Goal: Task Accomplishment & Management: Manage account settings

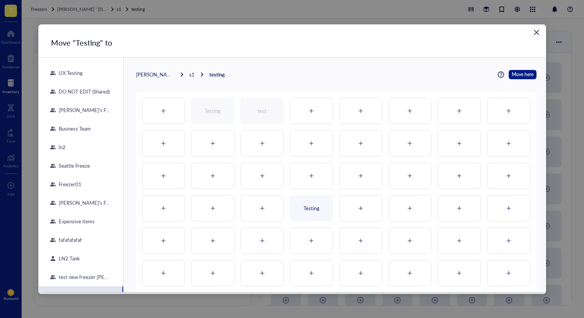
click at [87, 92] on div "DO NOT EDIT (Shared)" at bounding box center [83, 91] width 54 height 7
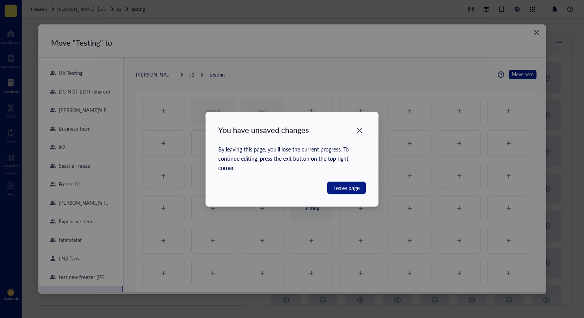
click at [368, 129] on div "You have unsaved changes By leaving this page, you'll lose the current progress…" at bounding box center [292, 159] width 172 height 94
click at [357, 184] on span "Leave page" at bounding box center [346, 187] width 26 height 8
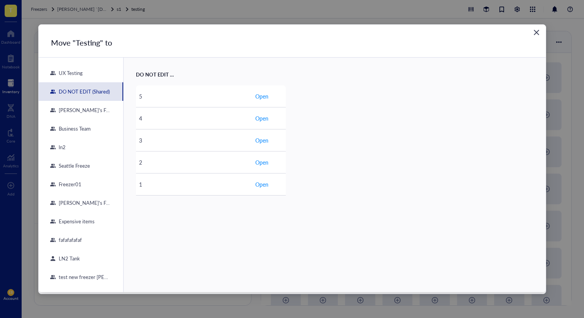
click at [70, 113] on div "[PERSON_NAME]'s Fridge" at bounding box center [83, 110] width 55 height 7
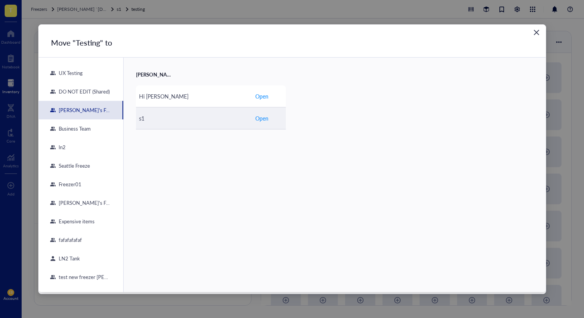
click at [268, 116] on td "Open" at bounding box center [269, 118] width 34 height 22
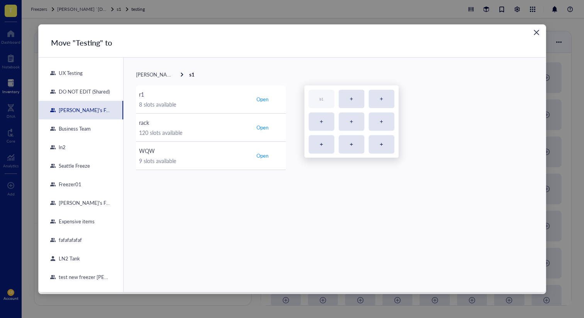
click at [533, 30] on icon "Close" at bounding box center [535, 32] width 7 height 7
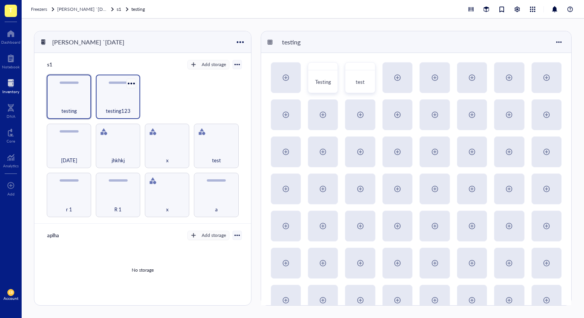
click at [130, 85] on div at bounding box center [131, 83] width 11 height 11
click at [174, 79] on div "r 1 R 1 x a [DATE] jhkhkj x test testing testing123" at bounding box center [143, 145] width 198 height 142
click at [330, 65] on div at bounding box center [330, 68] width 11 height 11
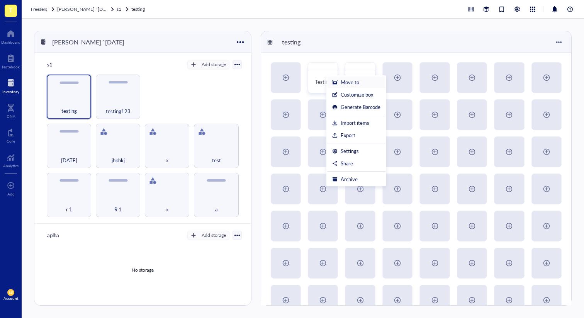
click at [349, 80] on div "Move to" at bounding box center [349, 82] width 19 height 7
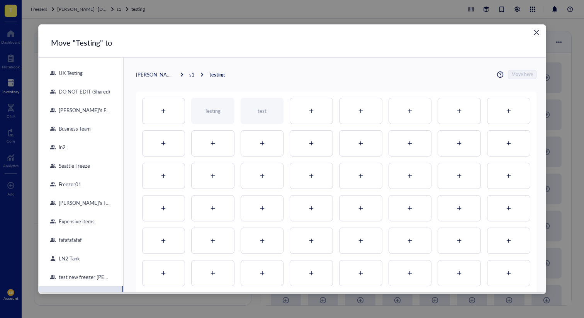
click at [537, 31] on icon "Close" at bounding box center [535, 32] width 7 height 7
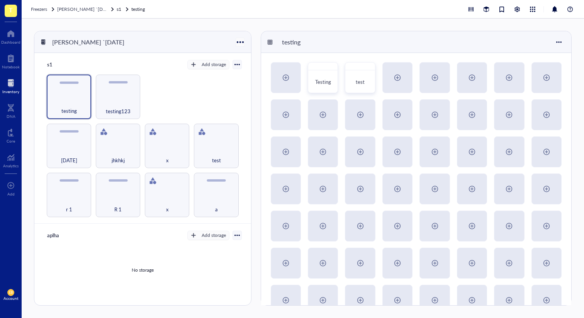
click at [239, 43] on div at bounding box center [239, 41] width 11 height 11
click at [268, 66] on div "Settings" at bounding box center [263, 67] width 44 height 7
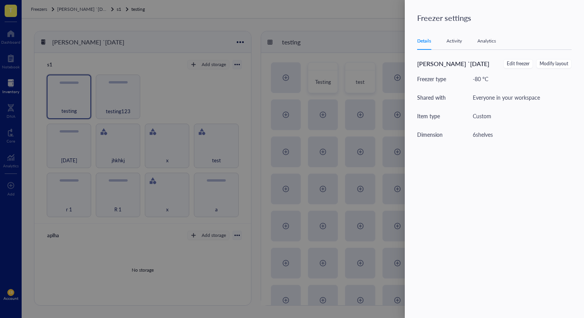
click at [560, 57] on div "Details Activity Analytics [PERSON_NAME] `[DATE] Edit freezer Modify layout Fre…" at bounding box center [499, 161] width 164 height 259
click at [560, 63] on span "Modify layout" at bounding box center [553, 63] width 29 height 7
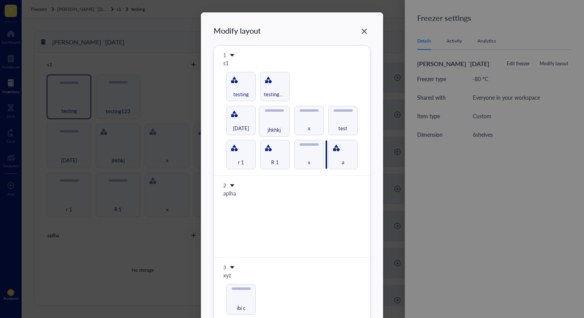
drag, startPoint x: 271, startPoint y: 119, endPoint x: 321, endPoint y: 161, distance: 65.8
click at [321, 161] on div "Modify layout 1 s1 r 1 R 1 x a [DATE] jhkhkj x test testing testing123 2 aplha …" at bounding box center [291, 305] width 157 height 560
drag, startPoint x: 308, startPoint y: 157, endPoint x: 264, endPoint y: 120, distance: 56.7
click at [264, 120] on div "Modify layout 1 s1 r 1 R 1 x jhkhkj a [DATE] x test testing testing123 2 aplha …" at bounding box center [291, 305] width 157 height 560
drag, startPoint x: 275, startPoint y: 90, endPoint x: 286, endPoint y: 124, distance: 35.0
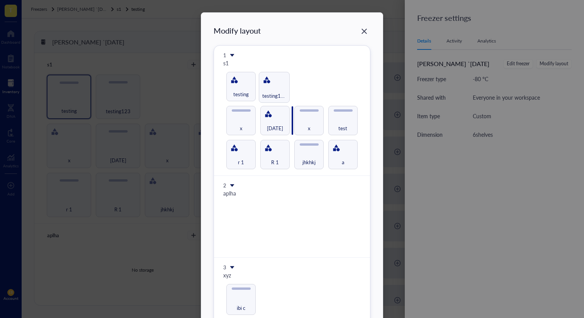
click at [286, 124] on div "Modify layout 1 s1 r 1 R 1 jhkhkj a x [DATE] x test testing testing123 2 aplha …" at bounding box center [291, 305] width 157 height 560
drag, startPoint x: 276, startPoint y: 131, endPoint x: 266, endPoint y: 93, distance: 39.3
click at [266, 93] on div "Modify layout 1 s1 r 1 R 1 jhkhkj a x [DATE] testing123 x test testing 2 aplha …" at bounding box center [291, 305] width 157 height 560
click at [364, 27] on div "Close" at bounding box center [364, 31] width 12 height 12
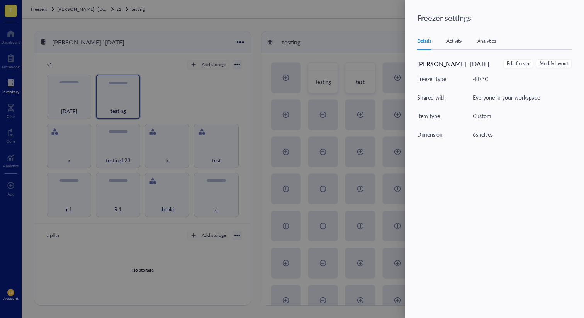
click at [371, 38] on div at bounding box center [292, 159] width 584 height 318
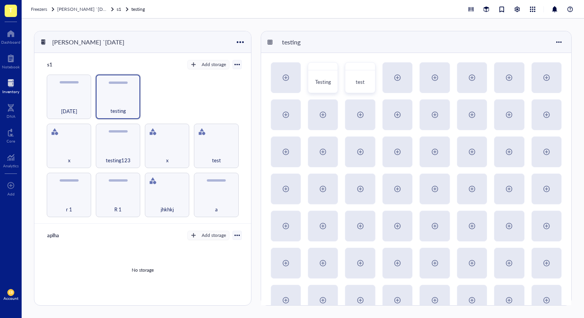
click at [379, 43] on div "testing" at bounding box center [416, 42] width 310 height 22
click at [389, 75] on div at bounding box center [397, 77] width 29 height 29
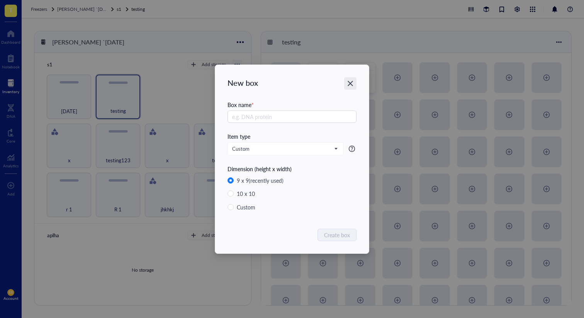
click at [351, 84] on icon "Close" at bounding box center [349, 83] width 5 height 5
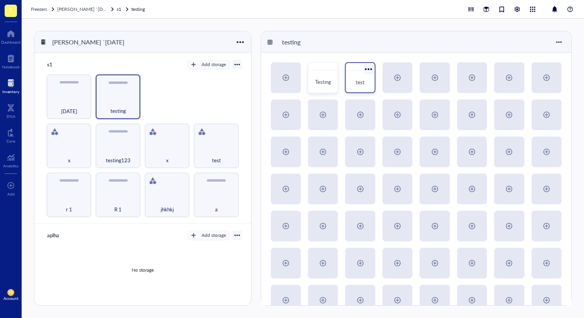
click at [355, 64] on div at bounding box center [359, 67] width 29 height 8
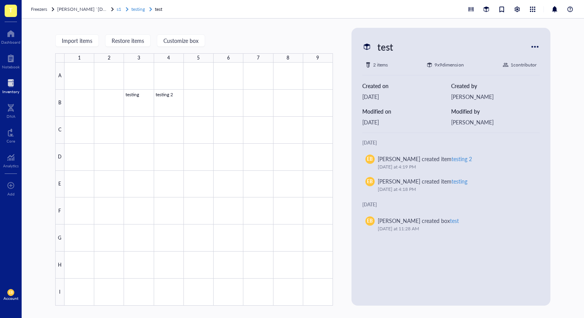
click at [133, 7] on span "testing" at bounding box center [138, 9] width 14 height 7
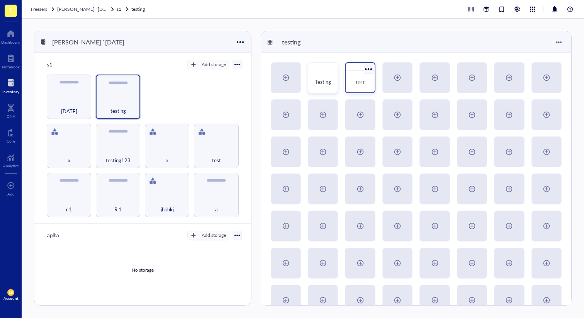
click at [368, 68] on div at bounding box center [367, 68] width 11 height 11
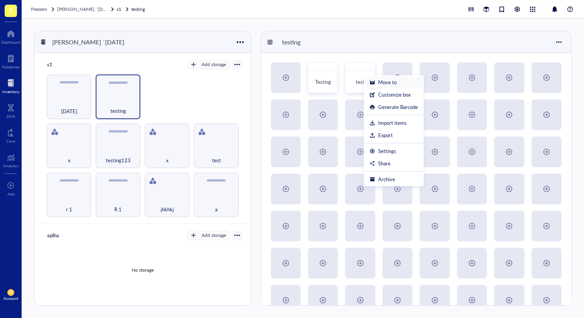
click at [394, 80] on div "Move to" at bounding box center [387, 82] width 19 height 7
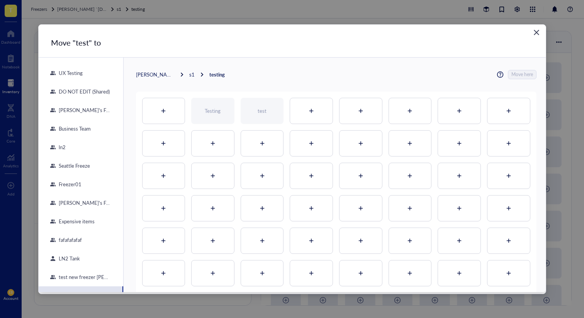
click at [263, 184] on div at bounding box center [262, 175] width 42 height 25
click at [261, 175] on icon at bounding box center [261, 175] width 5 height 5
click at [272, 137] on div at bounding box center [262, 142] width 42 height 25
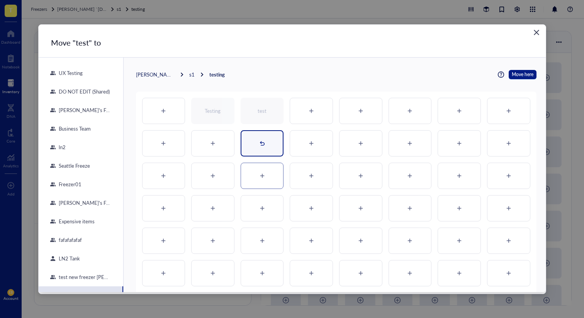
click at [273, 153] on div "test" at bounding box center [261, 143] width 43 height 26
click at [269, 172] on div at bounding box center [262, 175] width 42 height 25
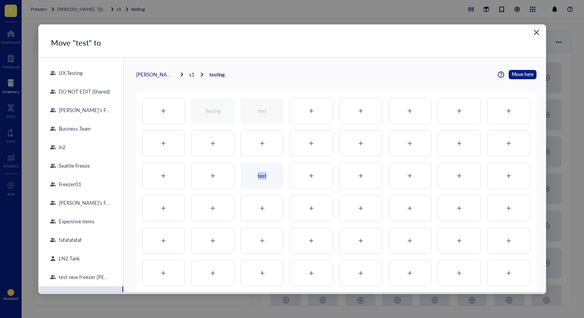
click at [261, 169] on div at bounding box center [261, 175] width 5 height 15
click at [261, 169] on div at bounding box center [262, 175] width 42 height 25
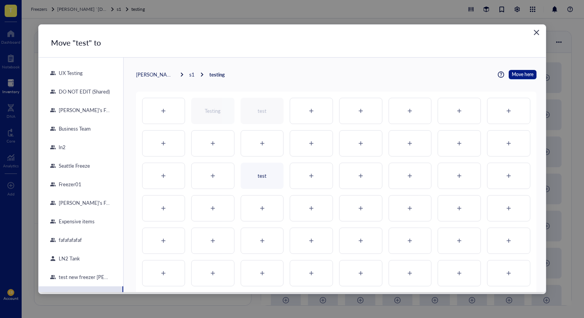
click at [0, 0] on icon at bounding box center [0, 0] width 0 height 0
click at [262, 174] on icon at bounding box center [261, 175] width 5 height 5
click at [274, 175] on div "test" at bounding box center [261, 175] width 43 height 26
click at [277, 173] on div at bounding box center [262, 175] width 42 height 25
click at [273, 171] on div "test" at bounding box center [261, 175] width 43 height 26
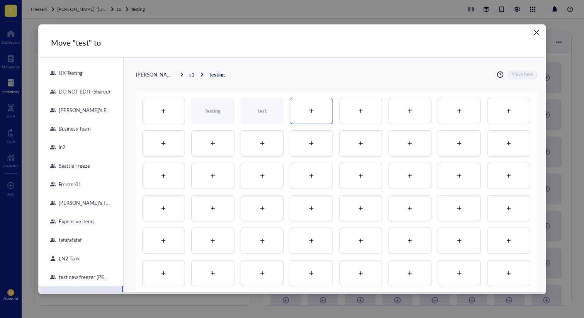
click at [303, 113] on div at bounding box center [311, 110] width 42 height 25
click at [311, 118] on div at bounding box center [310, 110] width 5 height 15
click at [262, 145] on icon at bounding box center [261, 142] width 5 height 5
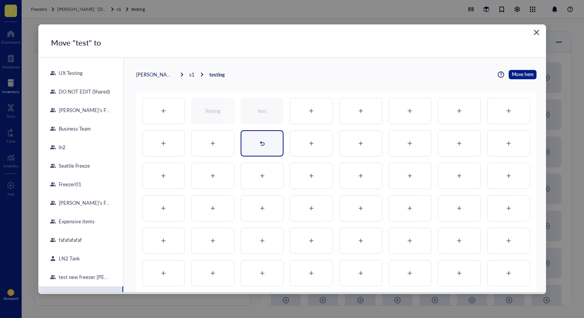
click at [262, 145] on icon at bounding box center [261, 142] width 5 height 5
click at [275, 144] on div "test" at bounding box center [261, 143] width 43 height 26
click at [272, 140] on div at bounding box center [262, 142] width 42 height 25
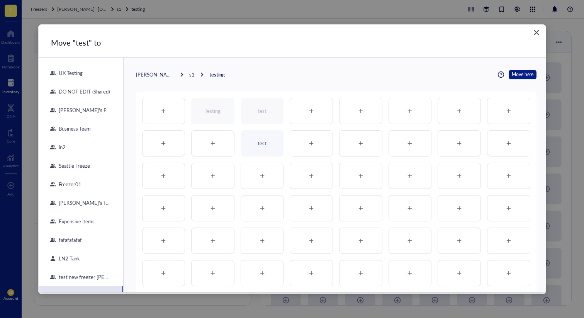
click at [251, 151] on div "test" at bounding box center [261, 143] width 43 height 26
click at [264, 171] on div at bounding box center [262, 175] width 42 height 25
click at [294, 71] on div "[PERSON_NAME] `[DATE] s1 testing Move here" at bounding box center [336, 74] width 400 height 9
click at [264, 175] on div "test" at bounding box center [261, 175] width 43 height 26
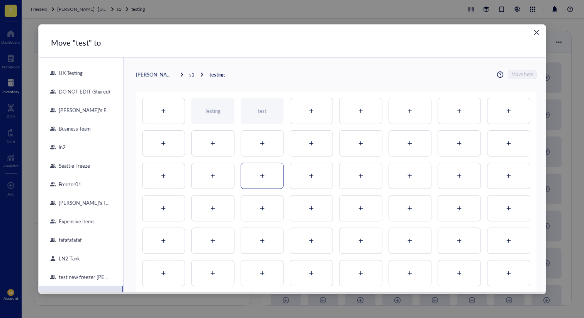
click at [266, 175] on div at bounding box center [262, 175] width 42 height 25
click at [279, 174] on div "test" at bounding box center [261, 175] width 43 height 26
click at [317, 180] on div at bounding box center [311, 175] width 42 height 25
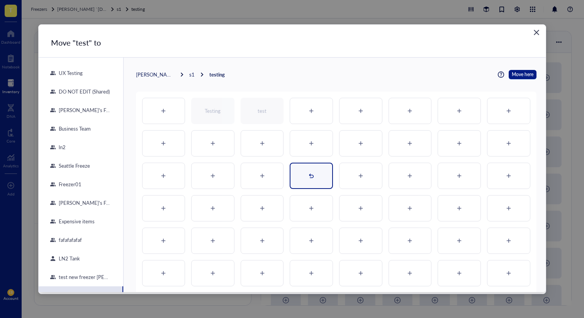
click at [309, 174] on icon at bounding box center [311, 175] width 5 height 4
click at [260, 174] on icon at bounding box center [261, 175] width 5 height 5
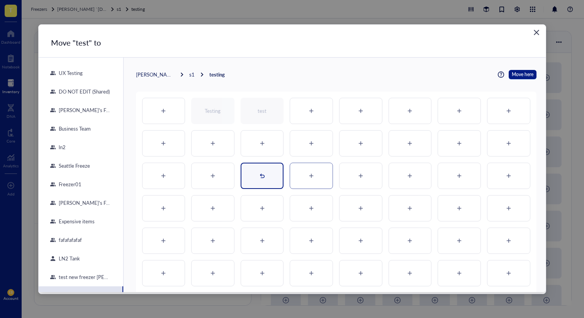
click at [271, 175] on div "test" at bounding box center [261, 175] width 43 height 26
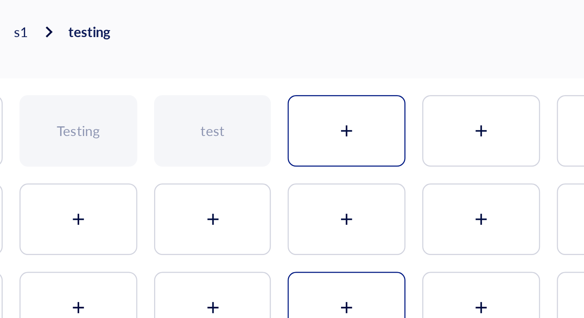
click at [293, 99] on div at bounding box center [311, 110] width 42 height 25
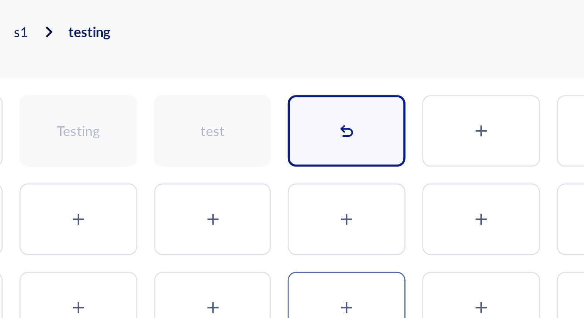
click at [293, 99] on div "test" at bounding box center [310, 111] width 43 height 26
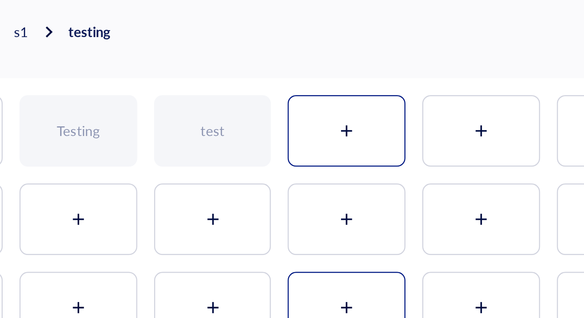
click at [293, 99] on div at bounding box center [311, 110] width 42 height 25
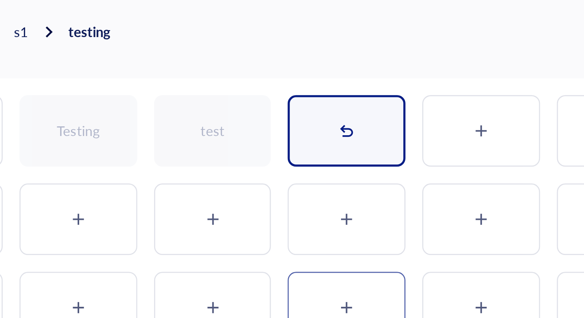
click at [293, 99] on div "test" at bounding box center [310, 111] width 43 height 26
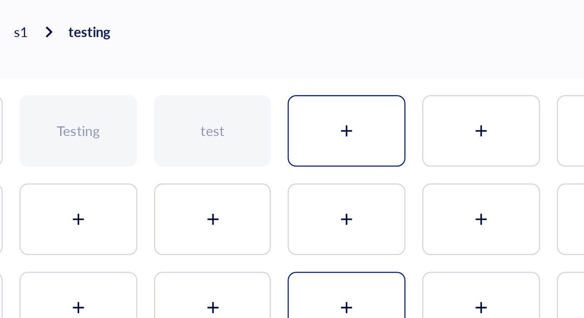
click at [293, 99] on div at bounding box center [311, 110] width 42 height 25
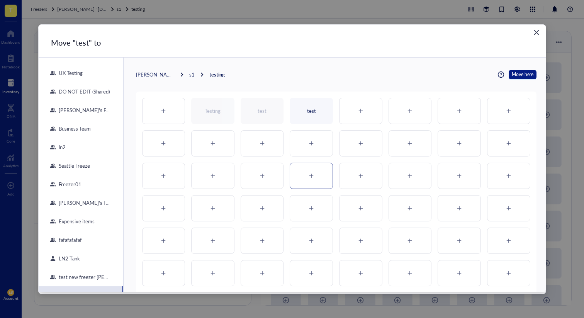
click at [97, 19] on div "Move "test" to UX Testing DO NOT EDIT (Shared) [PERSON_NAME]'s Fridge Business …" at bounding box center [292, 159] width 584 height 318
click at [540, 27] on div "Close" at bounding box center [536, 32] width 12 height 12
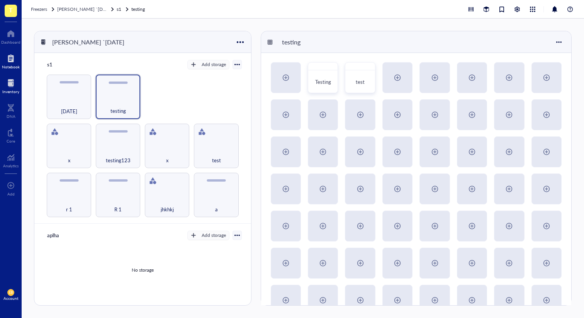
click at [15, 53] on div at bounding box center [11, 58] width 18 height 12
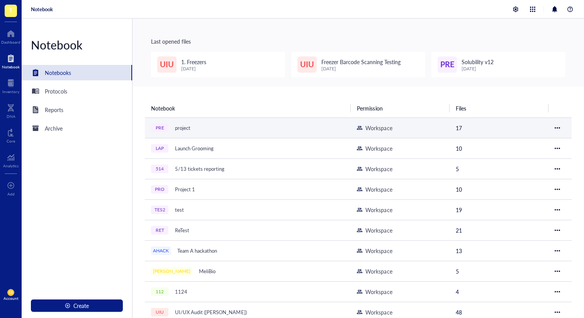
click at [210, 129] on div "PRE project" at bounding box center [247, 127] width 193 height 11
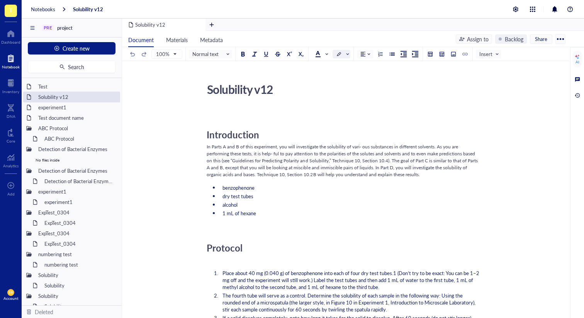
click at [349, 51] on div at bounding box center [341, 54] width 18 height 8
click at [12, 42] on div "Dashboard" at bounding box center [10, 42] width 19 height 5
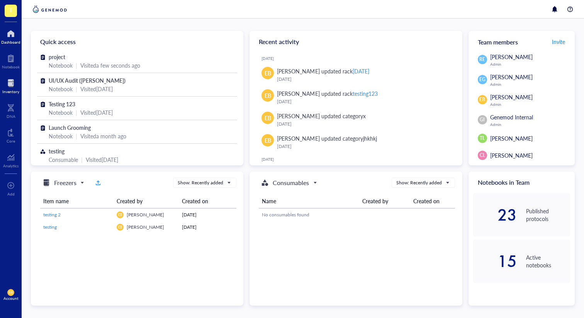
click at [12, 77] on div at bounding box center [10, 83] width 17 height 12
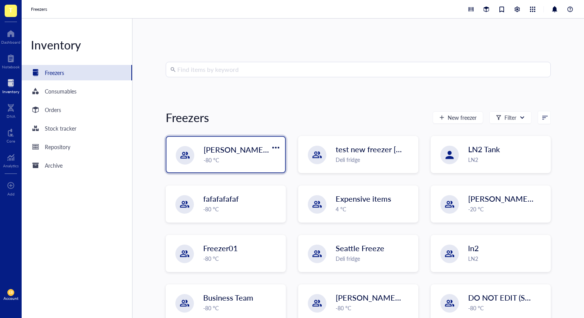
click at [247, 142] on div "[PERSON_NAME] `[DATE] -80 °C" at bounding box center [225, 155] width 118 height 36
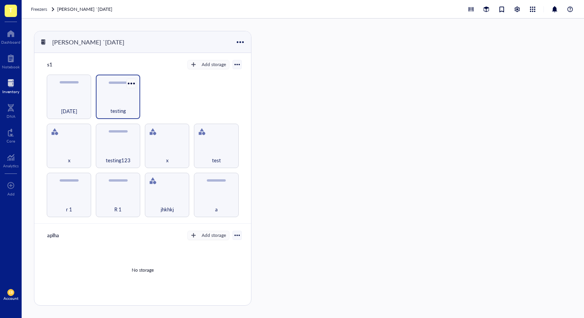
click at [129, 84] on div at bounding box center [131, 83] width 11 height 11
click at [206, 82] on div "r 1 R 1 jhkhkj a x testing123 x test [DATE] testing" at bounding box center [143, 145] width 198 height 142
click at [117, 92] on div "testing" at bounding box center [118, 96] width 44 height 44
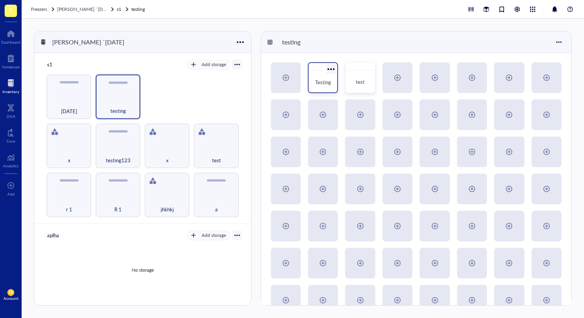
click at [326, 69] on div at bounding box center [330, 68] width 11 height 11
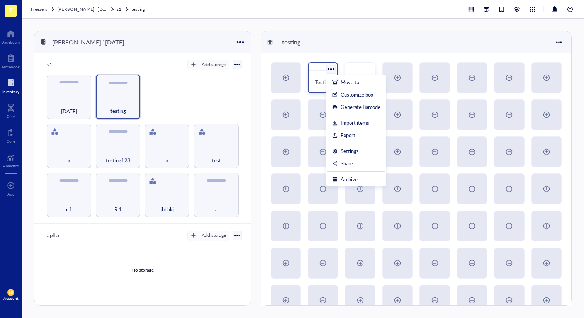
click at [328, 72] on div at bounding box center [330, 68] width 11 height 11
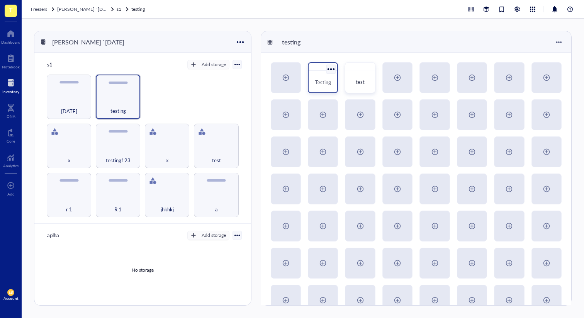
click at [320, 81] on span "Testing" at bounding box center [323, 81] width 16 height 7
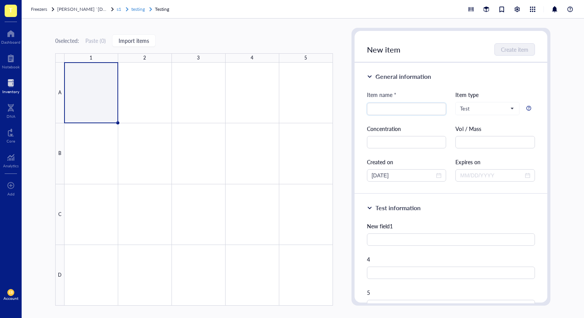
click at [131, 8] on span "testing" at bounding box center [138, 9] width 14 height 7
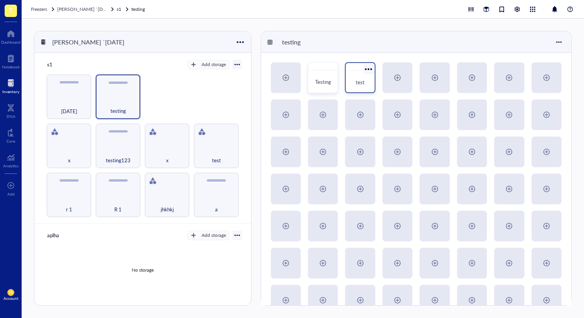
click at [354, 86] on div "test" at bounding box center [360, 82] width 16 height 8
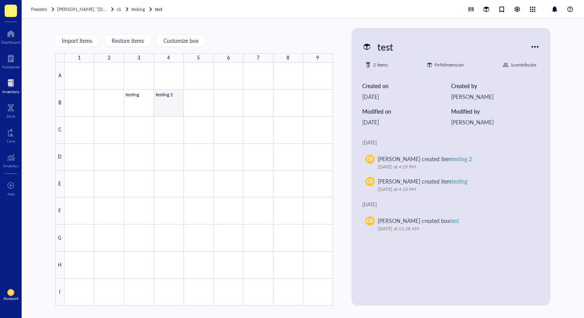
click at [167, 100] on div at bounding box center [198, 184] width 268 height 243
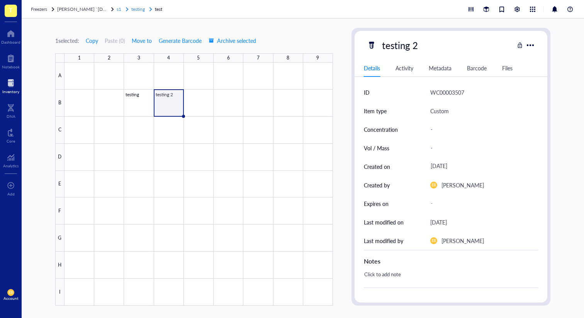
click at [132, 10] on span "testing" at bounding box center [138, 9] width 14 height 7
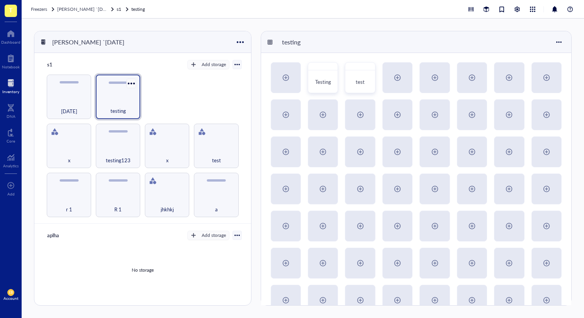
click at [132, 80] on div at bounding box center [131, 83] width 11 height 11
click at [173, 98] on div "Settings" at bounding box center [152, 96] width 44 height 7
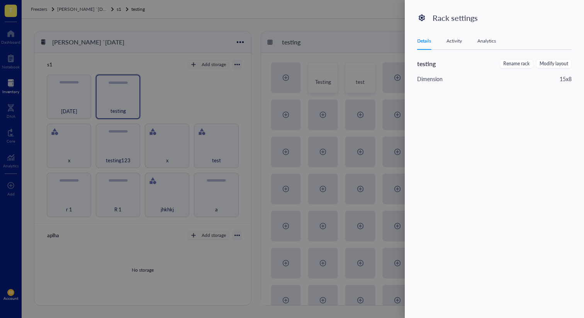
click at [508, 40] on div "Details Activity Analytics" at bounding box center [494, 40] width 154 height 17
click at [347, 64] on div at bounding box center [292, 159] width 584 height 318
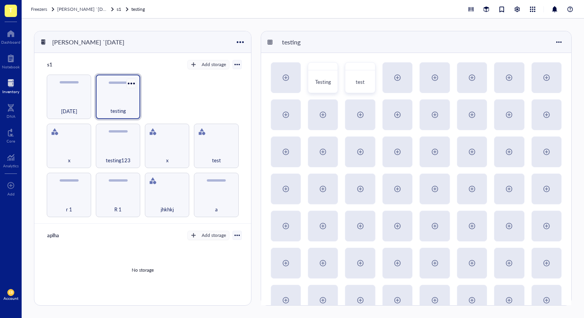
click at [134, 85] on div at bounding box center [131, 83] width 11 height 11
click at [164, 98] on div "Settings" at bounding box center [152, 96] width 44 height 7
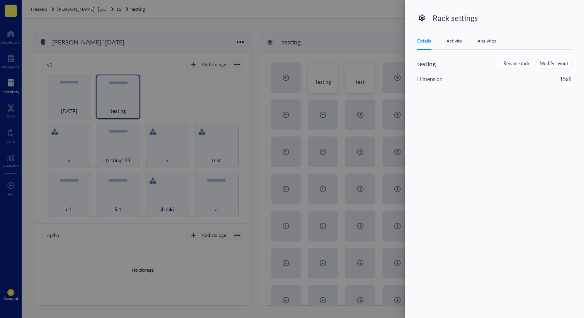
click at [242, 91] on div at bounding box center [292, 159] width 584 height 318
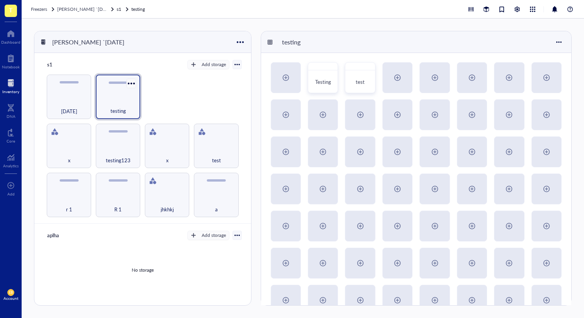
click at [133, 82] on div at bounding box center [131, 83] width 11 height 11
click at [144, 97] on div "Settings" at bounding box center [148, 96] width 18 height 7
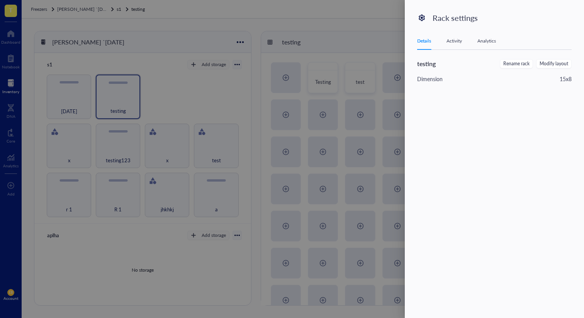
click at [490, 42] on div "Analytics" at bounding box center [486, 41] width 19 height 8
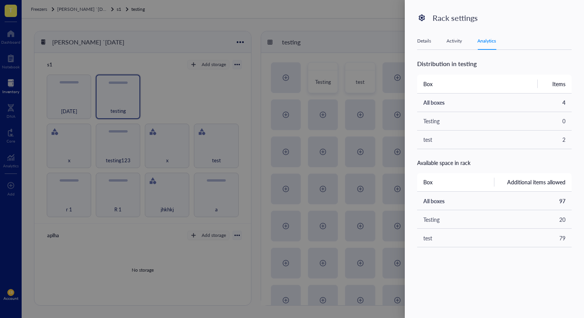
click at [446, 41] on div "Details Activity Analytics" at bounding box center [494, 40] width 154 height 17
click at [427, 42] on div "Details" at bounding box center [424, 41] width 14 height 8
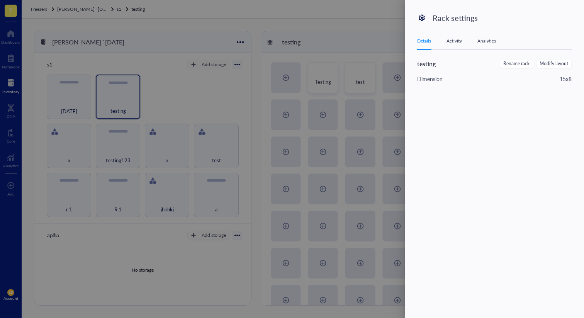
click at [455, 36] on div "Tab 1 of 3 Details Activity Analytics" at bounding box center [494, 40] width 154 height 17
click at [457, 41] on div "Activity" at bounding box center [453, 41] width 15 height 8
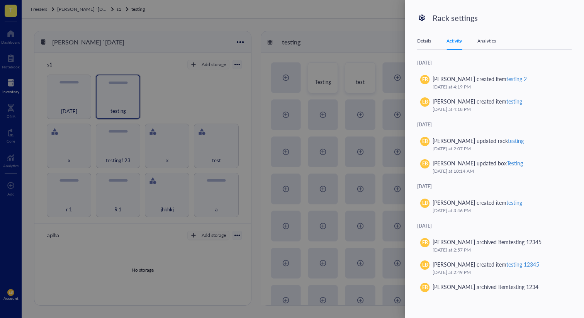
click at [493, 39] on div "Analytics" at bounding box center [486, 41] width 19 height 8
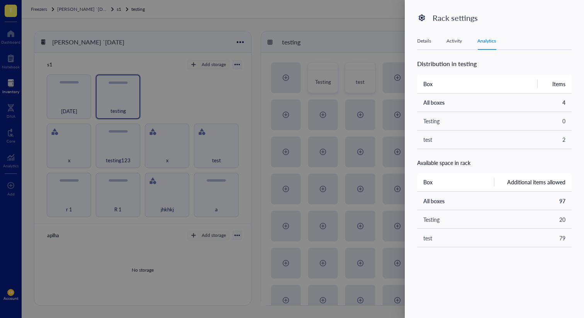
click at [420, 44] on div "Details" at bounding box center [424, 41] width 14 height 8
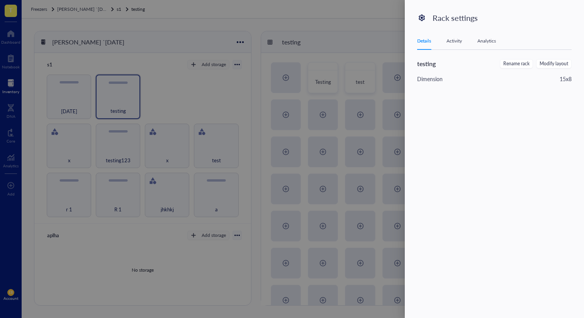
click at [310, 138] on div at bounding box center [292, 159] width 584 height 318
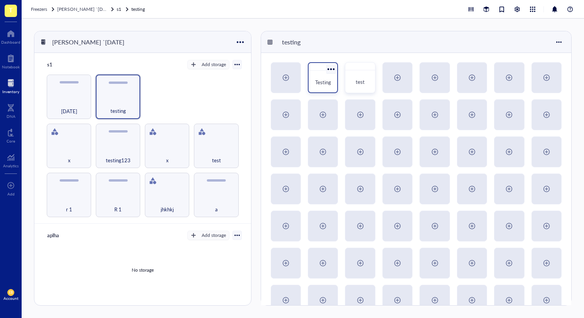
click at [333, 68] on div at bounding box center [330, 68] width 11 height 11
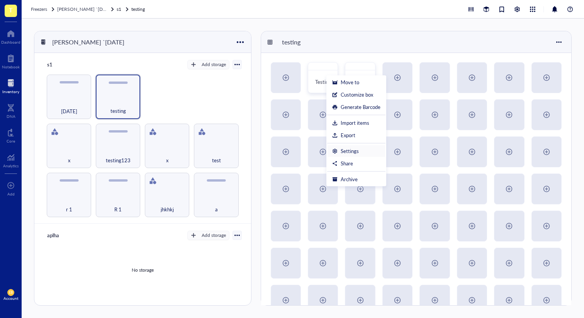
click at [365, 151] on div "Settings" at bounding box center [356, 150] width 48 height 7
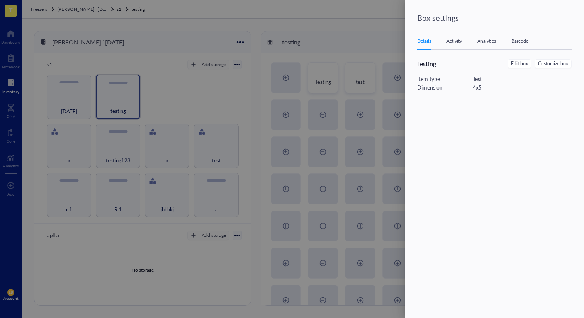
click at [454, 41] on div "Activity" at bounding box center [453, 41] width 15 height 8
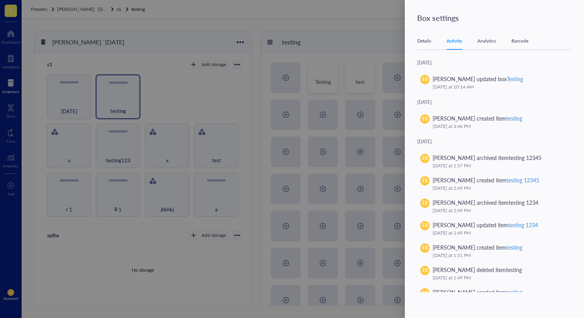
click at [423, 41] on div "Details" at bounding box center [424, 41] width 14 height 8
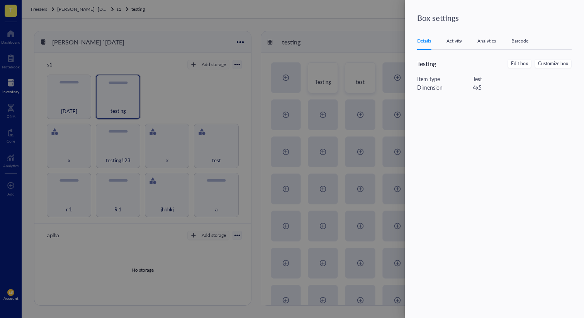
click at [322, 90] on div at bounding box center [292, 159] width 584 height 318
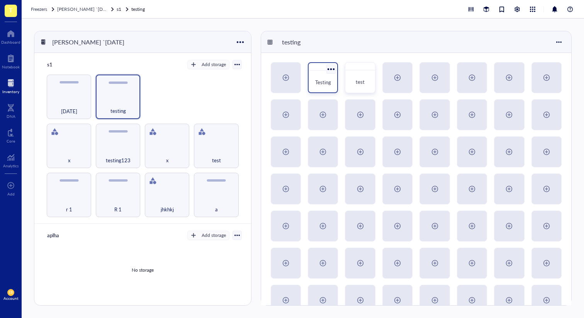
click at [329, 69] on div at bounding box center [330, 68] width 11 height 11
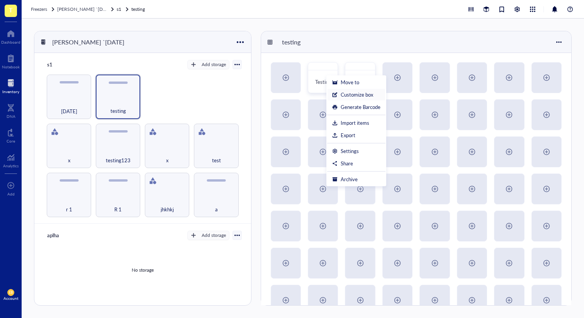
click at [345, 98] on div "Customize box" at bounding box center [356, 94] width 32 height 7
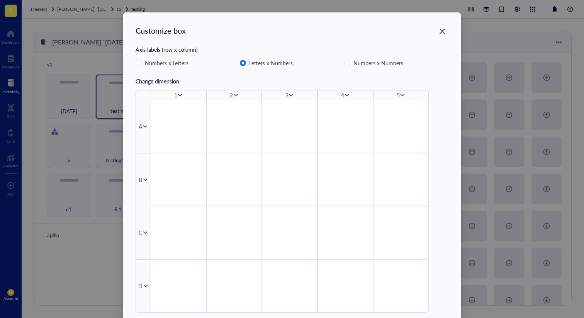
click at [90, 114] on div "Customize box Axis labels (row x column) Numbers x Letters Letters x Numbers Nu…" at bounding box center [292, 159] width 584 height 318
click at [67, 98] on div "Customize box Axis labels (row x column) Numbers x Letters Letters x Numbers Nu…" at bounding box center [292, 159] width 584 height 318
click at [440, 24] on div "Customize box Axis labels (row x column) Numbers x Letters Letters x Numbers Nu…" at bounding box center [291, 179] width 337 height 333
click at [440, 28] on icon "Close" at bounding box center [441, 31] width 7 height 7
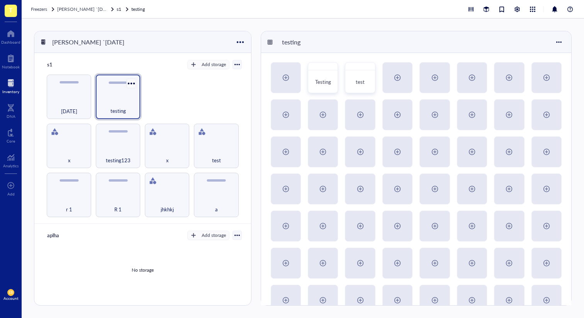
click at [132, 81] on div at bounding box center [131, 83] width 11 height 11
click at [152, 100] on div "Settings" at bounding box center [148, 96] width 18 height 7
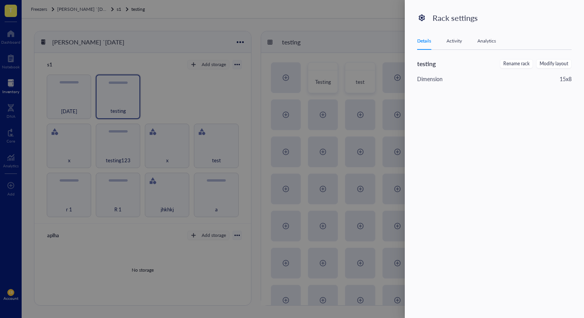
click at [229, 130] on div at bounding box center [292, 159] width 584 height 318
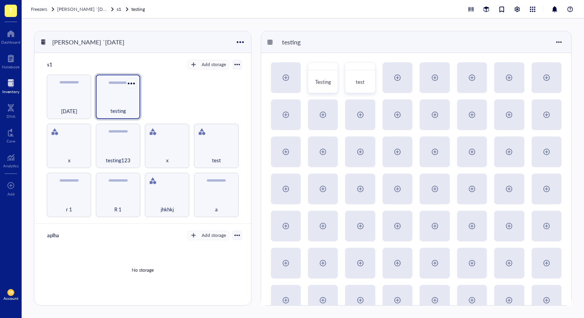
click at [134, 85] on div at bounding box center [131, 83] width 11 height 11
click at [148, 97] on div "Settings" at bounding box center [148, 96] width 18 height 7
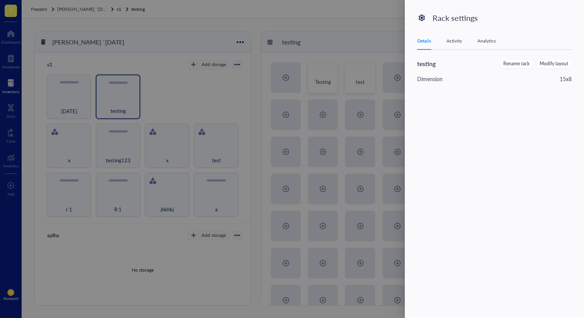
click at [333, 129] on div at bounding box center [292, 159] width 584 height 318
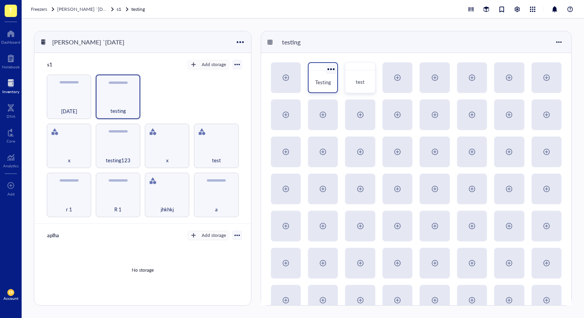
click at [337, 66] on div at bounding box center [322, 67] width 29 height 8
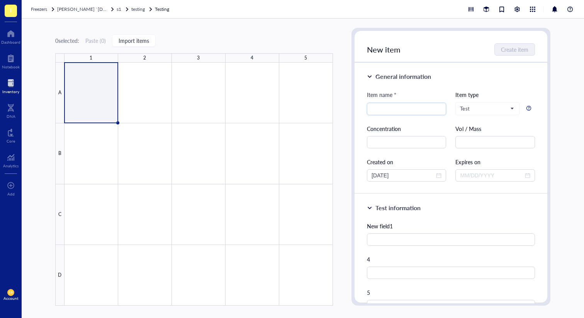
click at [117, 5] on div "Freezers [PERSON_NAME] `[DATE] s1 testing Testing" at bounding box center [303, 9] width 562 height 19
click at [131, 9] on span "testing" at bounding box center [138, 9] width 14 height 7
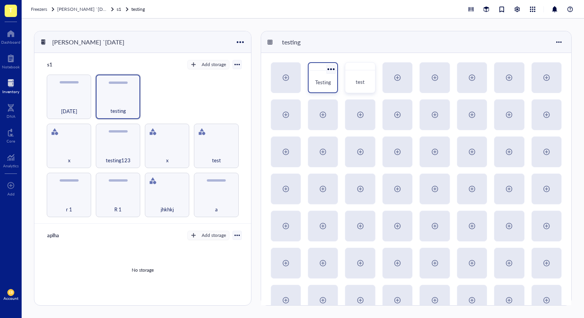
click at [331, 67] on div at bounding box center [330, 68] width 11 height 11
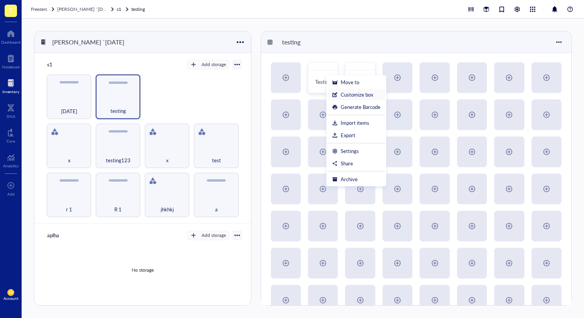
click at [360, 94] on div "Customize box" at bounding box center [356, 94] width 32 height 7
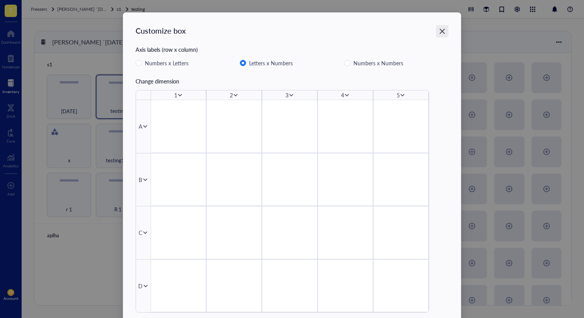
click at [438, 31] on icon "Close" at bounding box center [441, 31] width 7 height 7
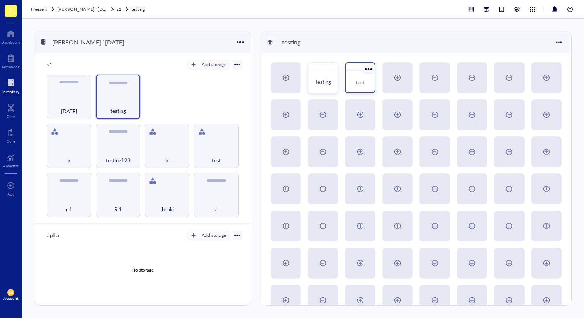
click at [365, 70] on div at bounding box center [367, 68] width 11 height 11
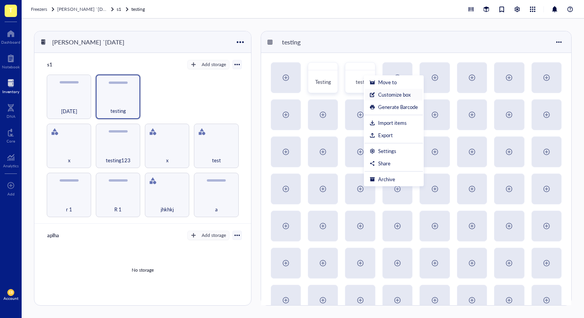
click at [382, 96] on div "Customize box" at bounding box center [394, 94] width 32 height 7
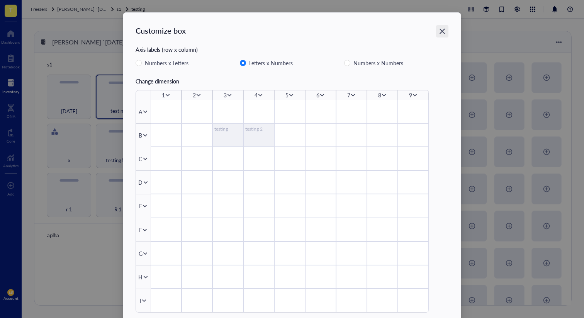
click at [444, 29] on div "Close" at bounding box center [442, 31] width 12 height 12
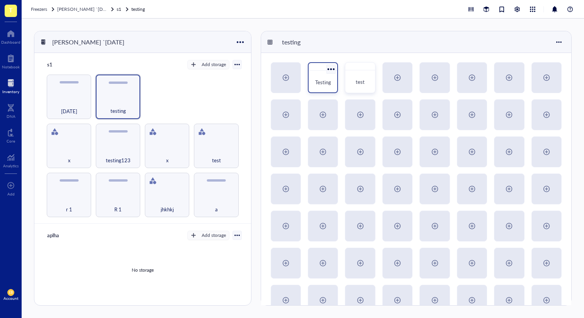
click at [333, 69] on div at bounding box center [330, 68] width 11 height 11
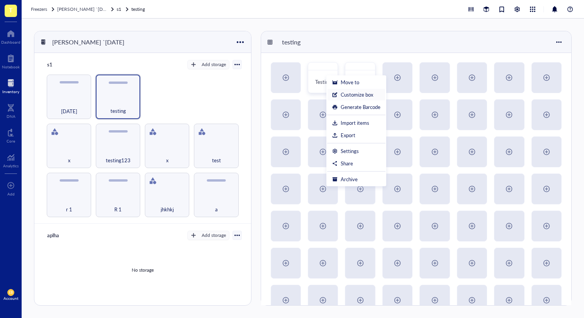
click at [350, 93] on div "Customize box" at bounding box center [356, 94] width 32 height 7
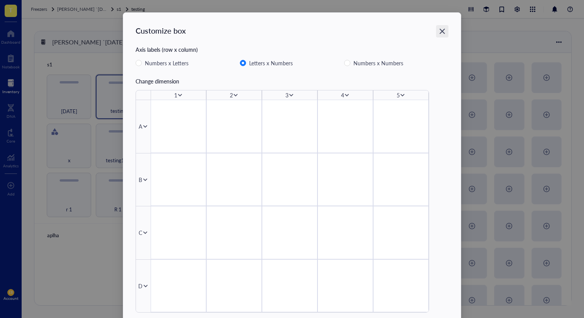
click at [440, 30] on icon "Close" at bounding box center [441, 31] width 5 height 5
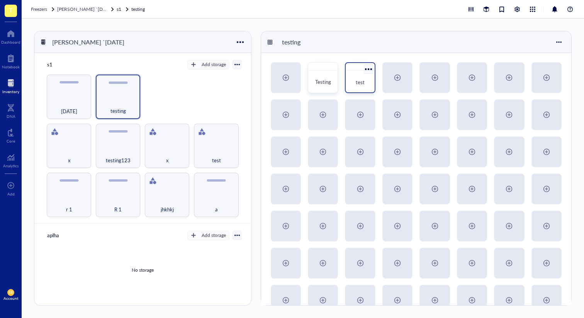
click at [373, 65] on div at bounding box center [367, 68] width 11 height 11
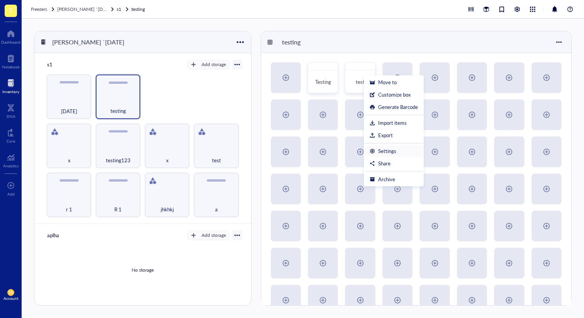
click at [404, 153] on div "Settings" at bounding box center [393, 150] width 48 height 7
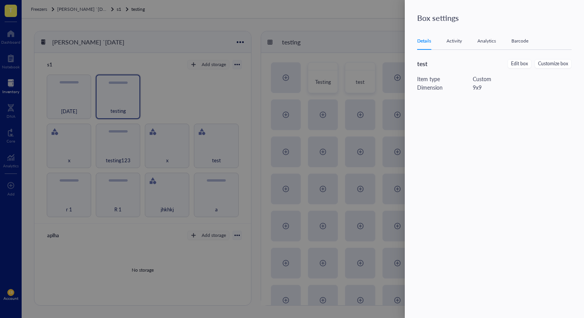
click at [391, 129] on div at bounding box center [292, 159] width 584 height 318
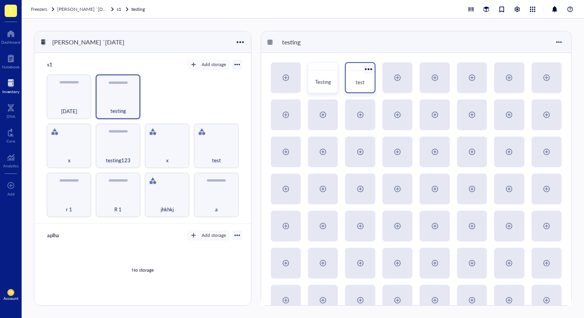
click at [359, 68] on div at bounding box center [359, 67] width 29 height 8
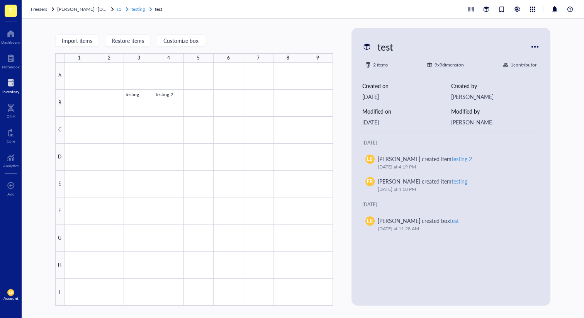
click at [131, 6] on span "testing" at bounding box center [138, 9] width 14 height 7
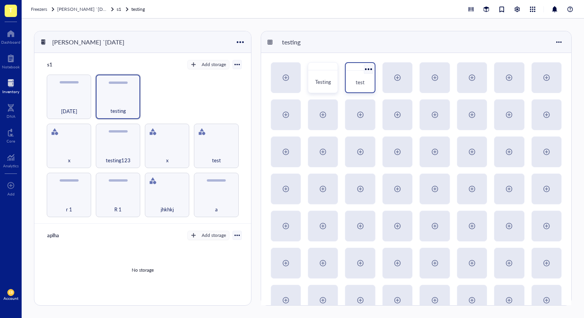
click at [370, 68] on div at bounding box center [367, 68] width 11 height 11
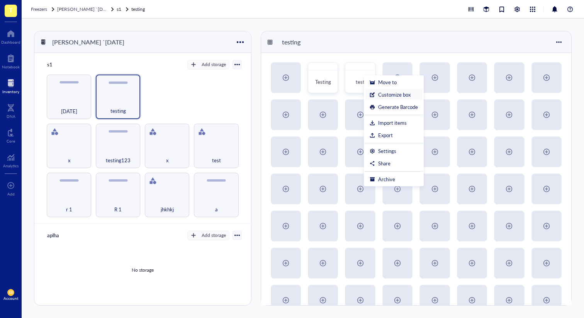
click at [401, 96] on div "Customize box" at bounding box center [394, 94] width 32 height 7
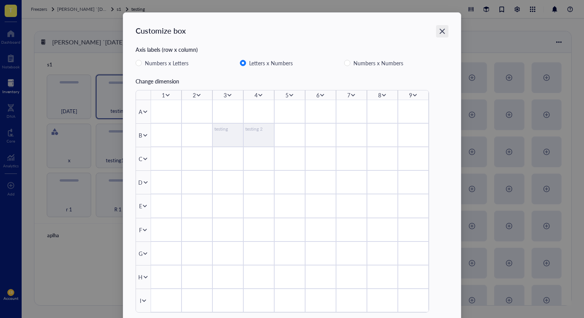
click at [442, 29] on icon "Close" at bounding box center [441, 31] width 7 height 7
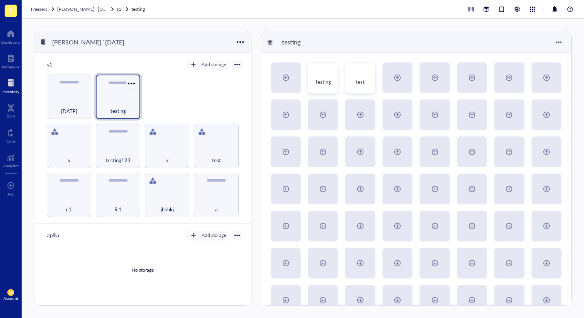
click at [130, 86] on div at bounding box center [131, 83] width 11 height 11
click at [366, 70] on div at bounding box center [367, 68] width 11 height 11
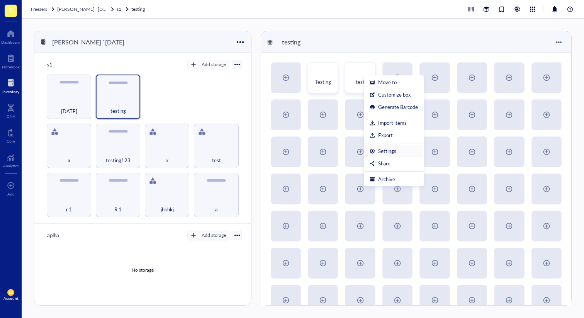
click at [395, 152] on div "Settings" at bounding box center [387, 150] width 18 height 7
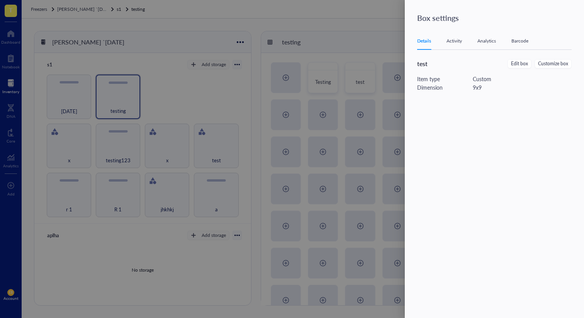
click at [523, 44] on div "Barcode" at bounding box center [519, 41] width 17 height 8
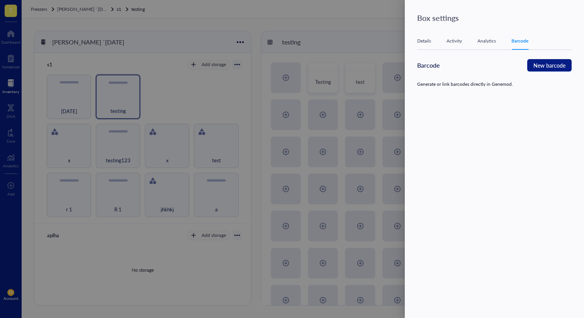
click at [407, 180] on div "Box settings Details Activity Analytics Barcode test Edit box Customize box Ite…" at bounding box center [493, 159] width 179 height 318
click at [381, 184] on div at bounding box center [292, 159] width 584 height 318
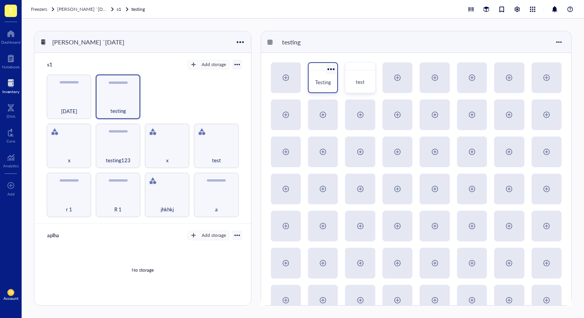
click at [332, 66] on div at bounding box center [330, 68] width 11 height 11
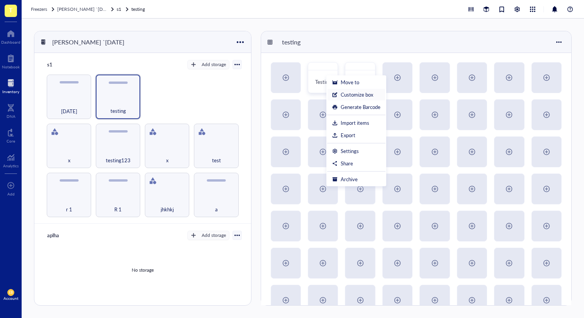
click at [344, 94] on div "Customize box" at bounding box center [356, 94] width 32 height 7
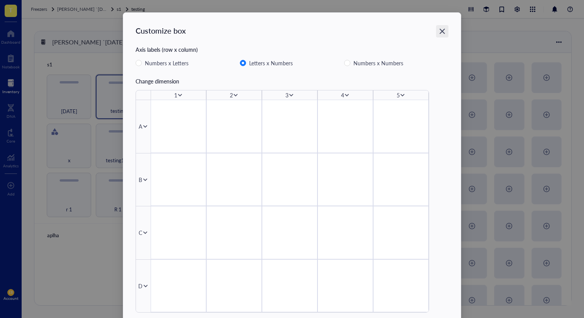
click at [445, 29] on div "Close" at bounding box center [442, 31] width 12 height 12
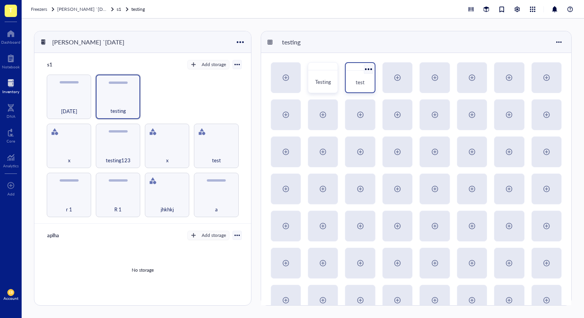
click at [368, 70] on div at bounding box center [367, 68] width 11 height 11
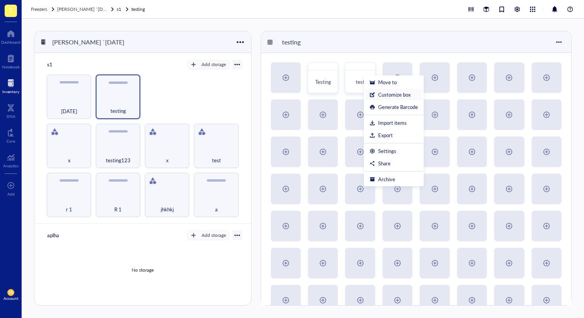
click at [403, 97] on div "Customize box" at bounding box center [394, 94] width 32 height 7
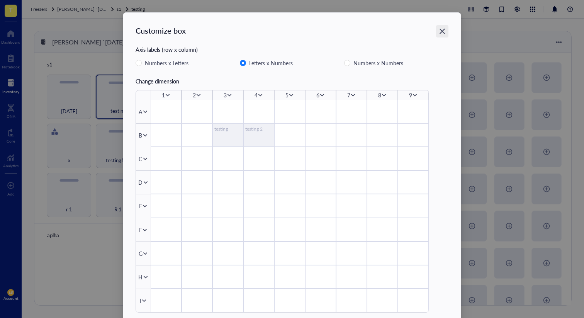
click at [446, 31] on div "Close" at bounding box center [442, 31] width 12 height 12
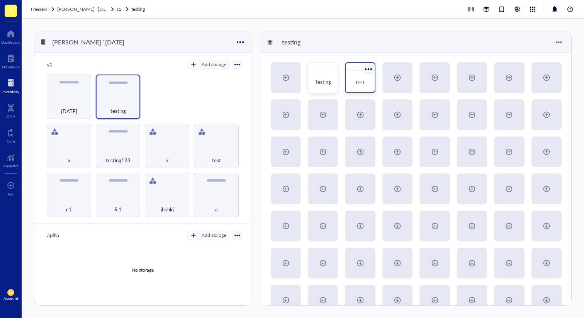
click at [367, 69] on div at bounding box center [367, 68] width 11 height 11
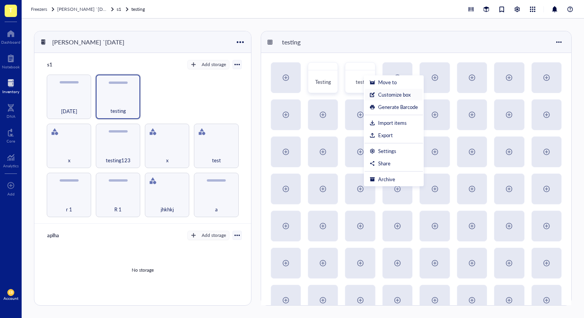
click at [397, 95] on div "Customize box" at bounding box center [394, 94] width 32 height 7
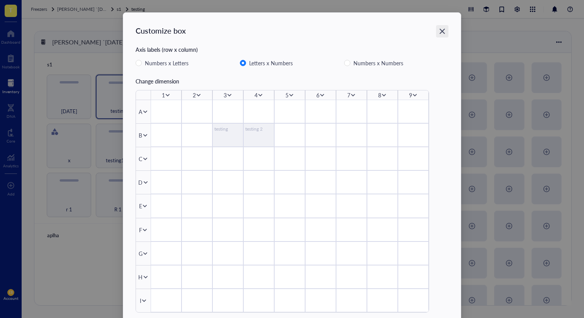
click at [440, 30] on icon "Close" at bounding box center [441, 31] width 7 height 7
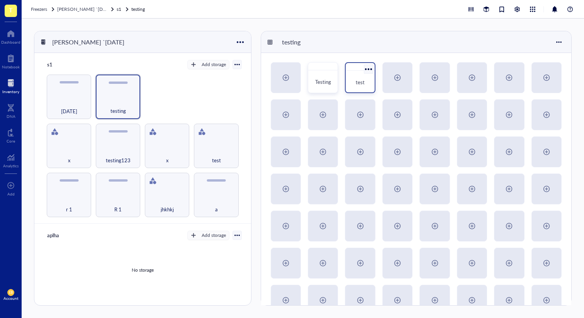
click at [371, 68] on div at bounding box center [367, 68] width 11 height 11
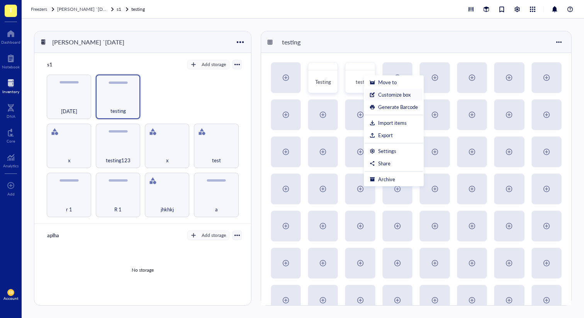
click at [390, 94] on div "Customize box" at bounding box center [394, 94] width 32 height 7
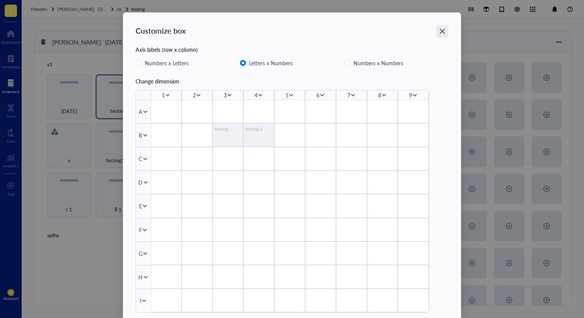
click at [440, 28] on icon "Close" at bounding box center [441, 31] width 7 height 7
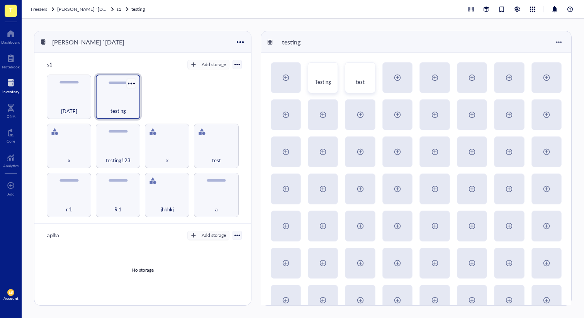
click at [132, 83] on div at bounding box center [131, 83] width 11 height 11
click at [222, 118] on div "r 1 R 1 jhkhkj a x testing123 x test [DATE] testing" at bounding box center [143, 145] width 198 height 142
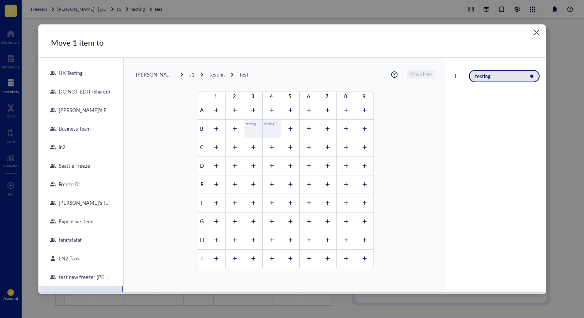
click at [533, 32] on icon "Close" at bounding box center [535, 32] width 7 height 7
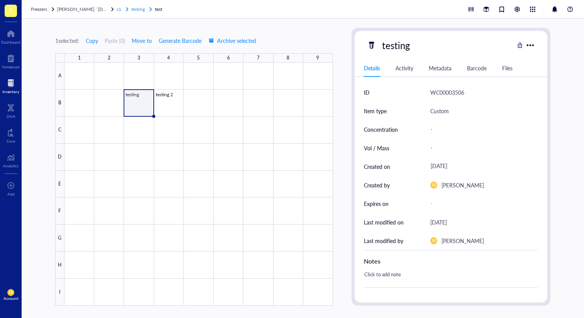
click at [131, 11] on span "testing" at bounding box center [138, 9] width 14 height 7
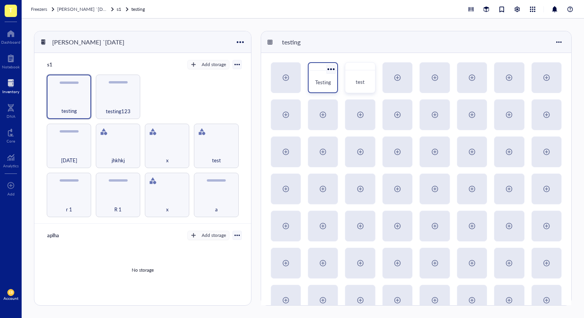
click at [334, 69] on div at bounding box center [330, 68] width 11 height 11
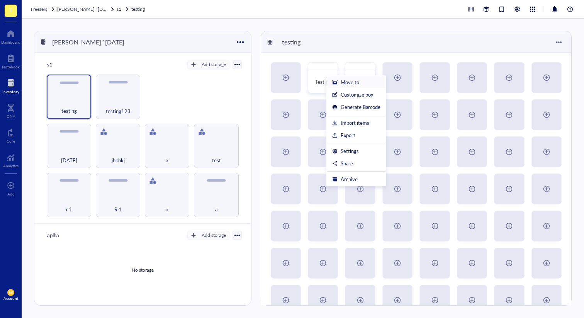
click at [348, 84] on div "Move to" at bounding box center [349, 82] width 19 height 7
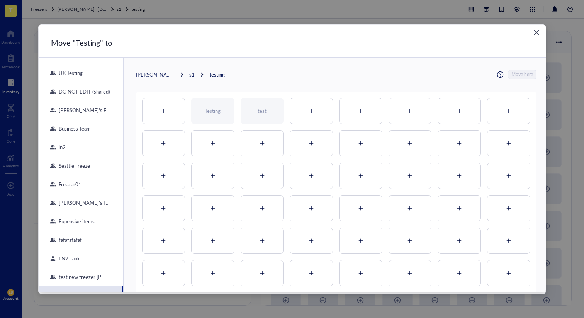
click at [191, 74] on div "s1" at bounding box center [191, 74] width 5 height 7
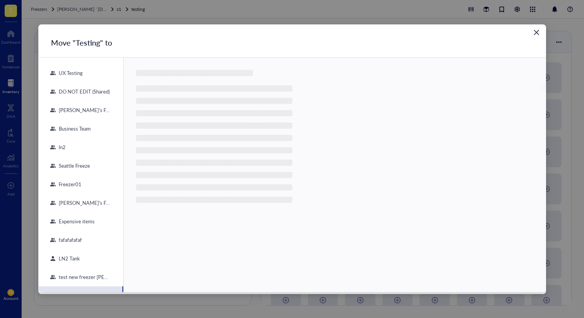
click at [85, 110] on div "[PERSON_NAME]'s Fridge" at bounding box center [83, 110] width 55 height 7
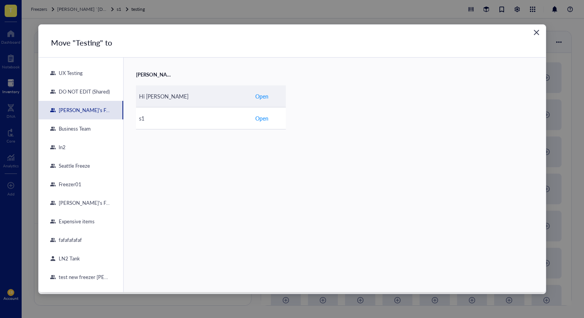
click at [166, 95] on div "Hi [PERSON_NAME]" at bounding box center [194, 96] width 110 height 8
